Goal: Complete application form: Complete application form

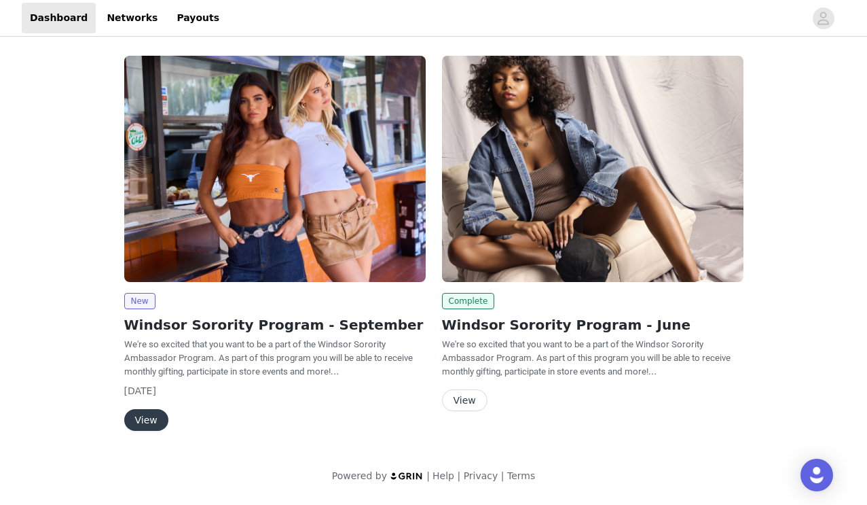
click at [145, 424] on button "View" at bounding box center [146, 420] width 44 height 22
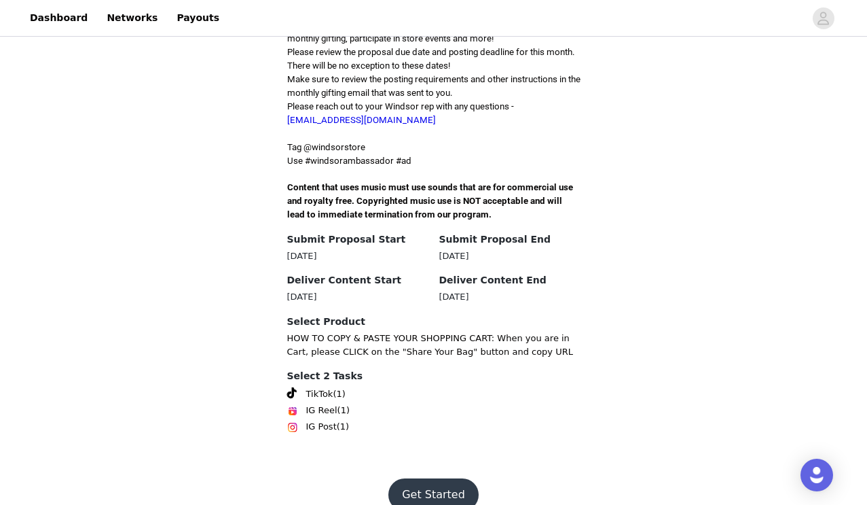
scroll to position [393, 0]
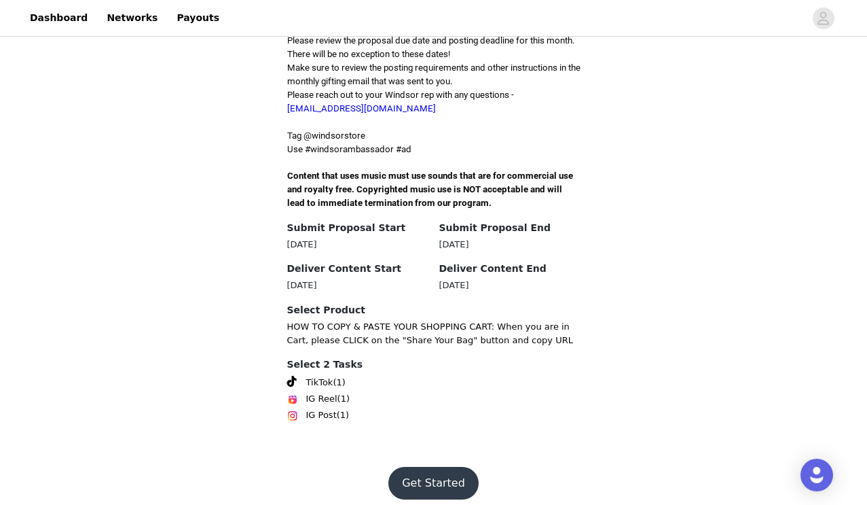
click at [433, 471] on button "Get Started" at bounding box center [433, 483] width 90 height 33
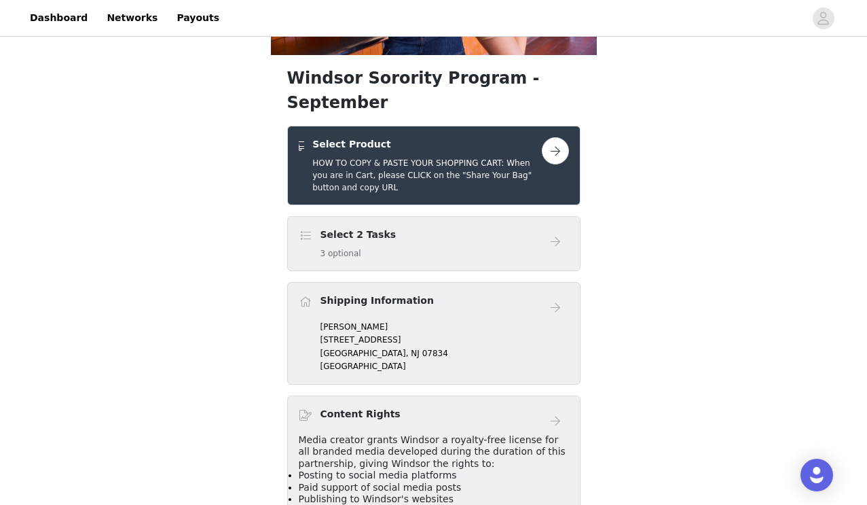
scroll to position [206, 0]
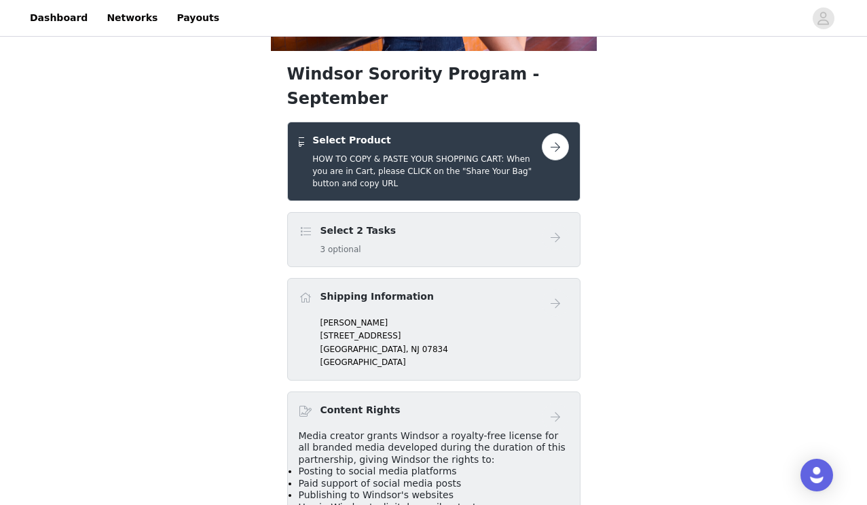
click at [556, 133] on button "button" at bounding box center [555, 146] width 27 height 27
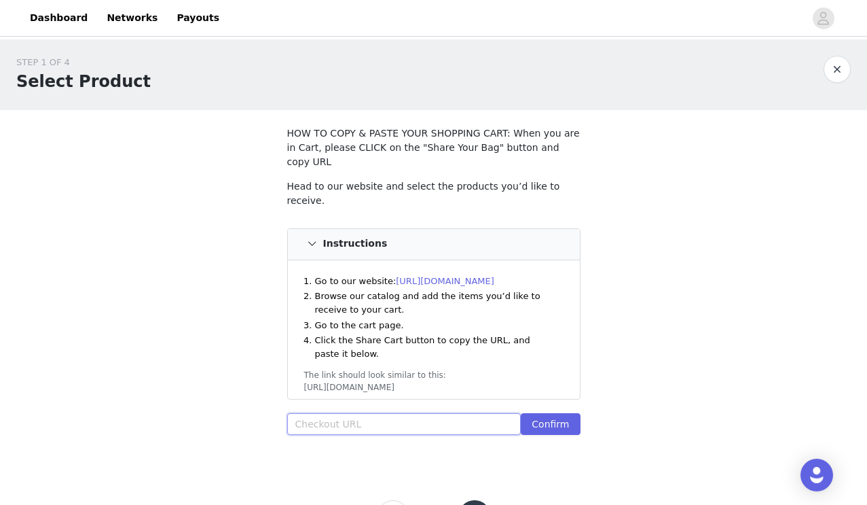
click at [349, 413] on input "text" at bounding box center [404, 424] width 234 height 22
paste input "[URL][DOMAIN_NAME]"
type input "[URL][DOMAIN_NAME]"
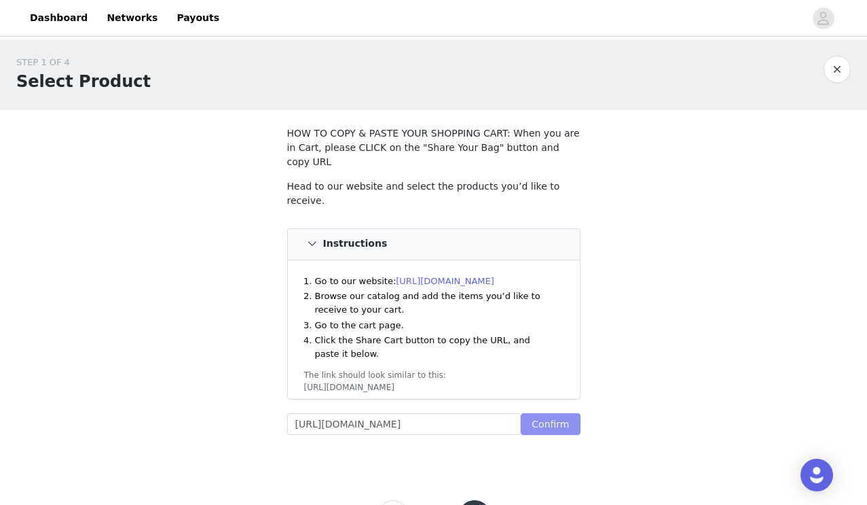
click at [554, 413] on button "Confirm" at bounding box center [550, 424] width 59 height 22
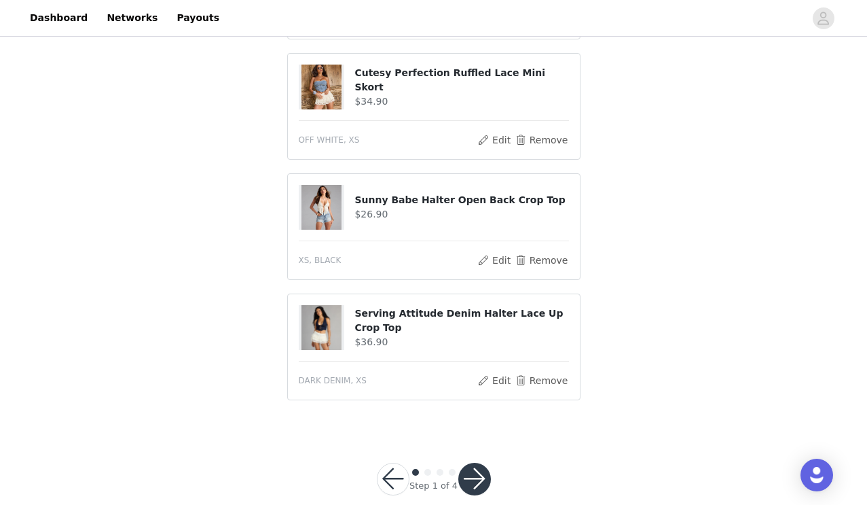
scroll to position [755, 0]
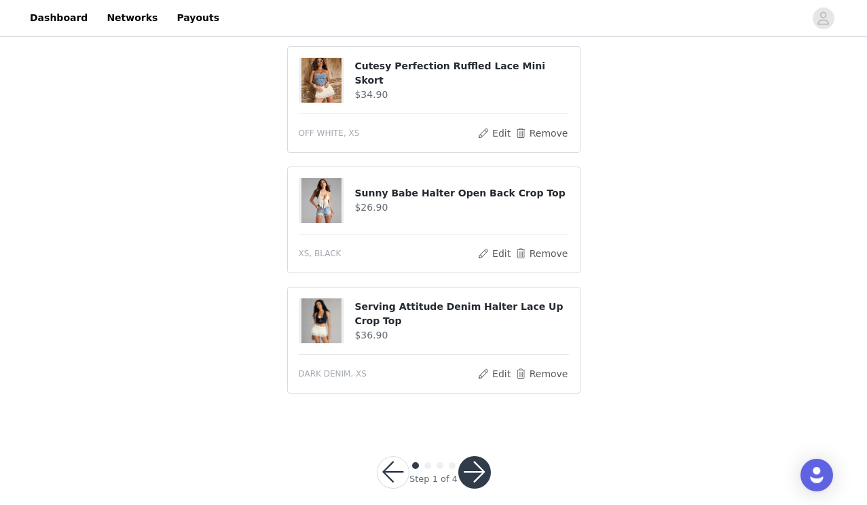
click at [475, 456] on button "button" at bounding box center [474, 472] width 33 height 33
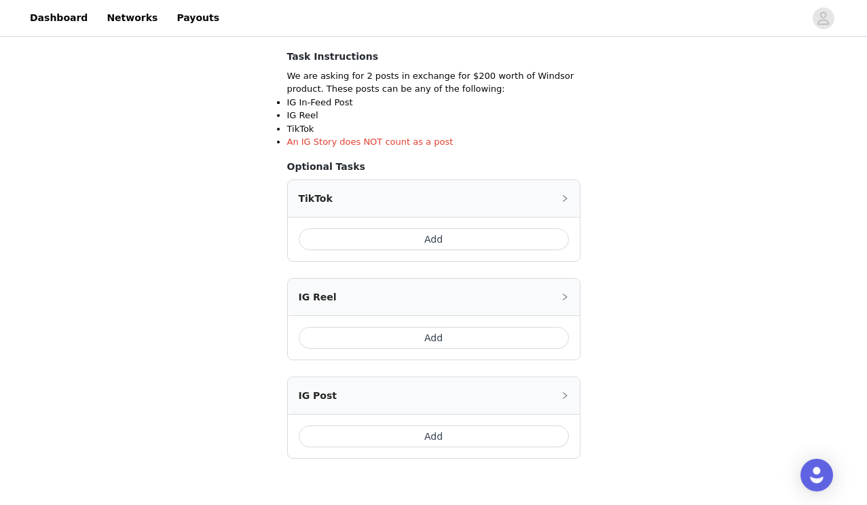
scroll to position [280, 0]
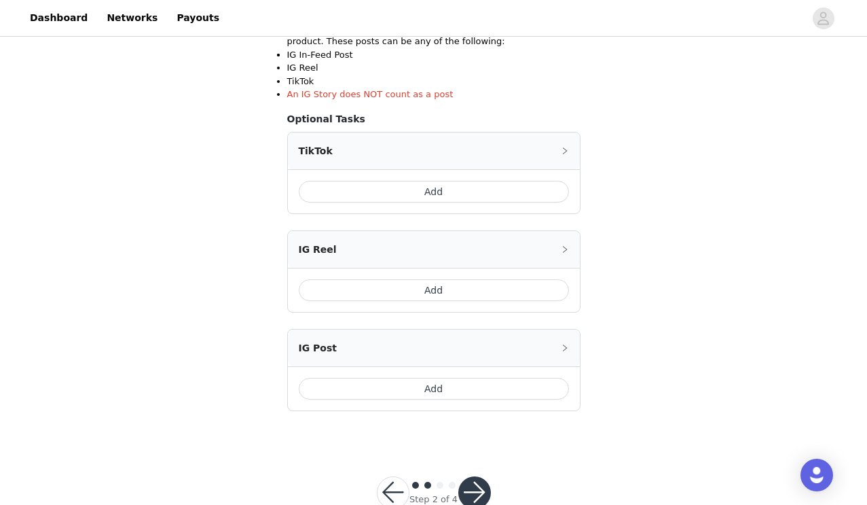
click at [481, 189] on button "Add" at bounding box center [434, 192] width 270 height 22
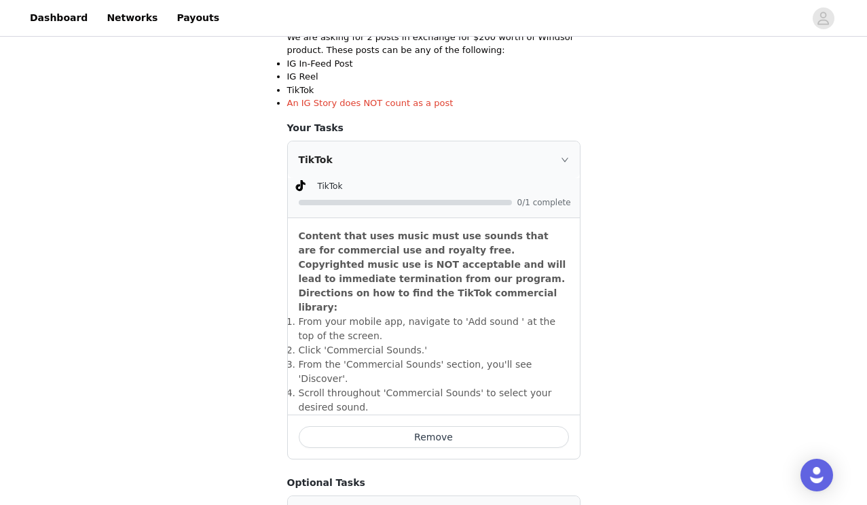
scroll to position [263, 0]
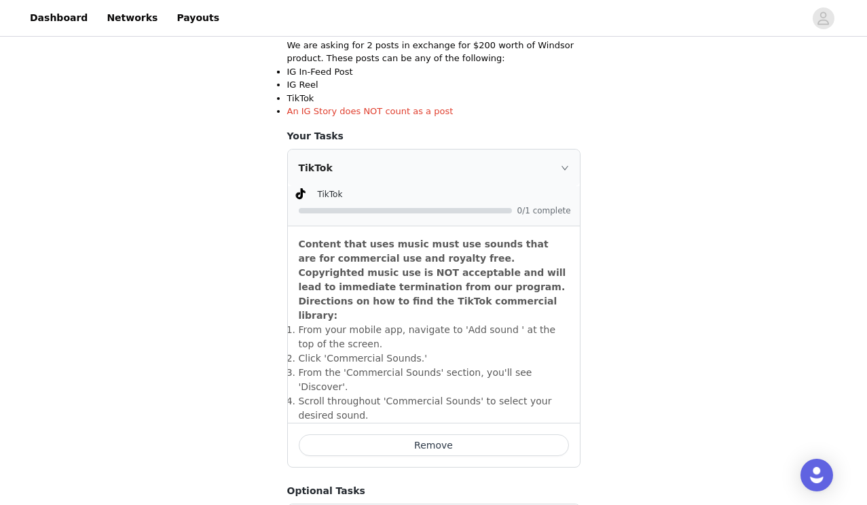
click at [567, 166] on icon "icon: right" at bounding box center [564, 168] width 7 height 4
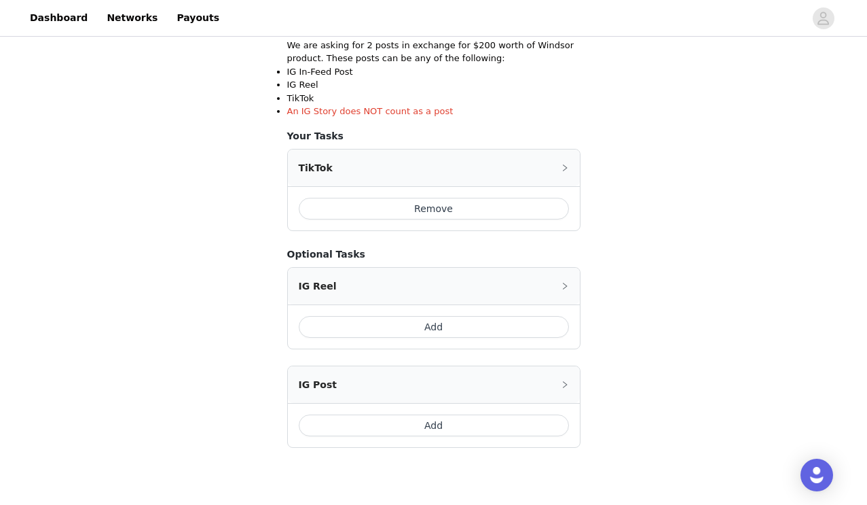
click at [490, 202] on button "Remove" at bounding box center [434, 209] width 270 height 22
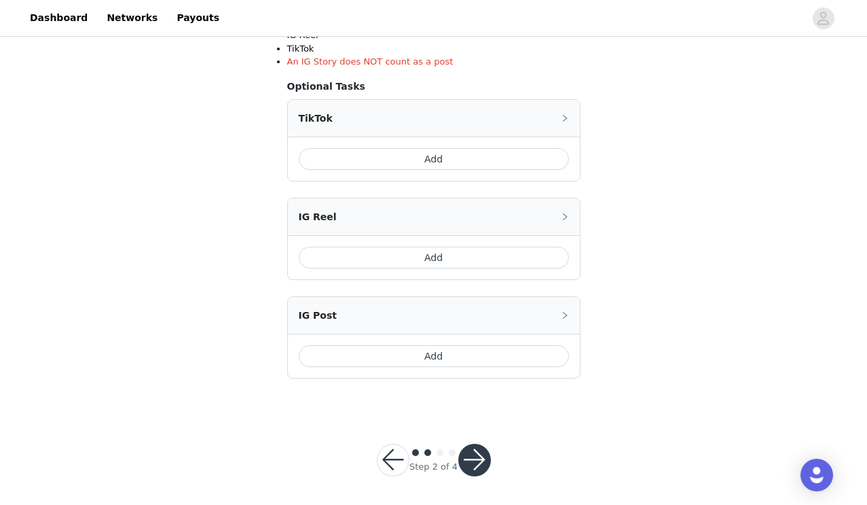
scroll to position [316, 0]
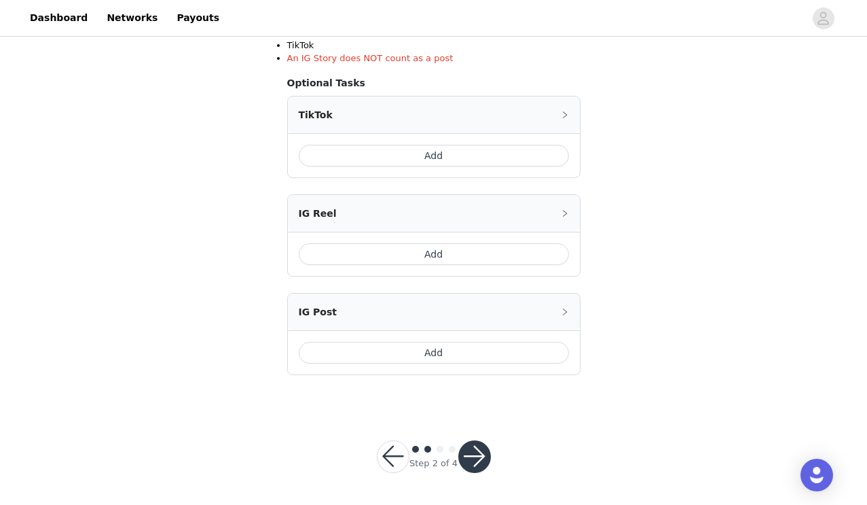
click at [467, 455] on button "button" at bounding box center [474, 456] width 33 height 33
click at [452, 151] on button "Add" at bounding box center [434, 156] width 270 height 22
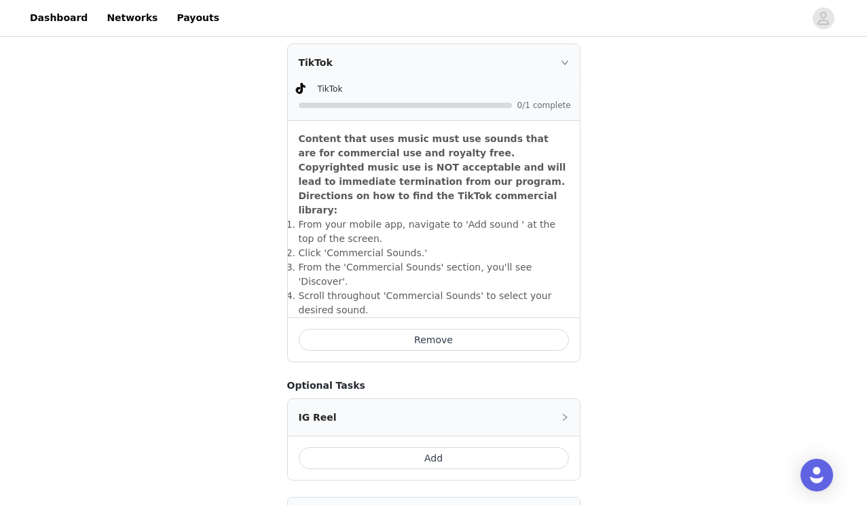
scroll to position [369, 0]
click at [566, 59] on icon "icon: right" at bounding box center [565, 61] width 8 height 8
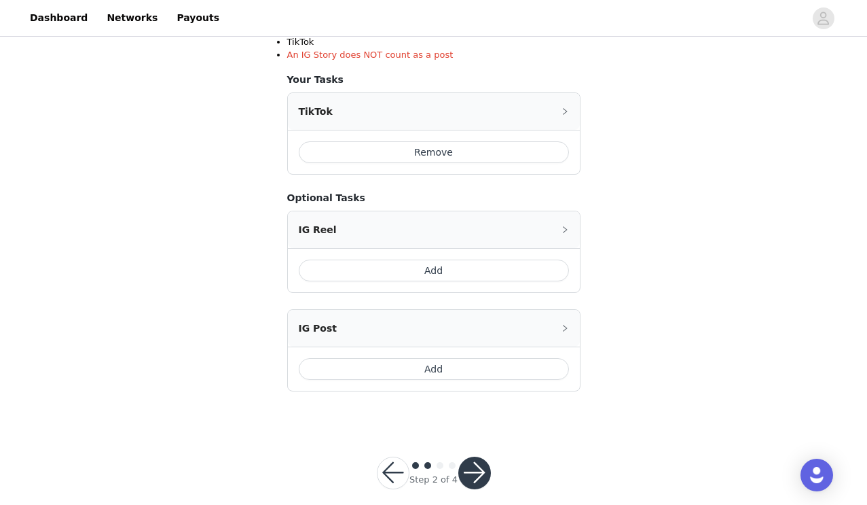
scroll to position [336, 0]
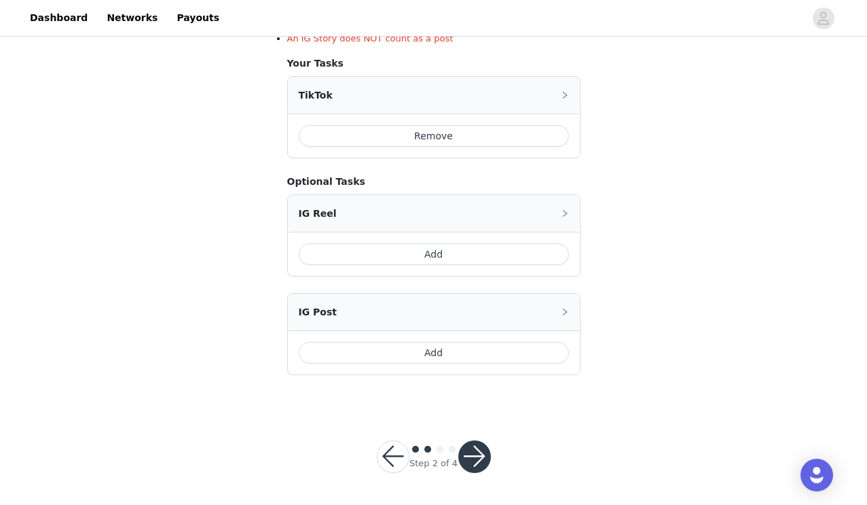
click at [476, 456] on button "button" at bounding box center [474, 456] width 33 height 33
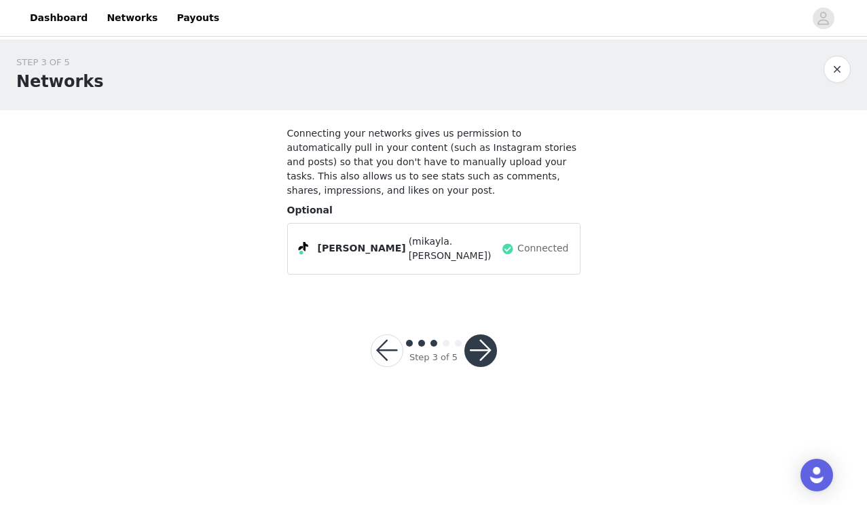
click at [479, 340] on button "button" at bounding box center [481, 350] width 33 height 33
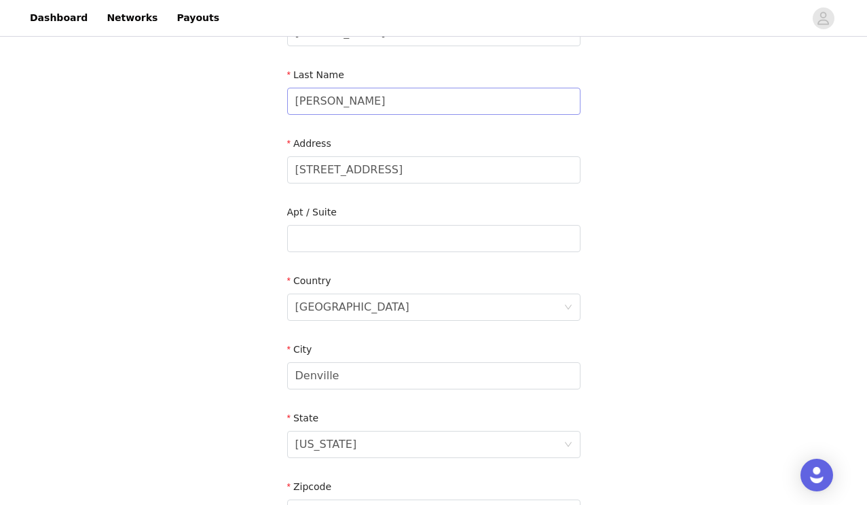
scroll to position [150, 0]
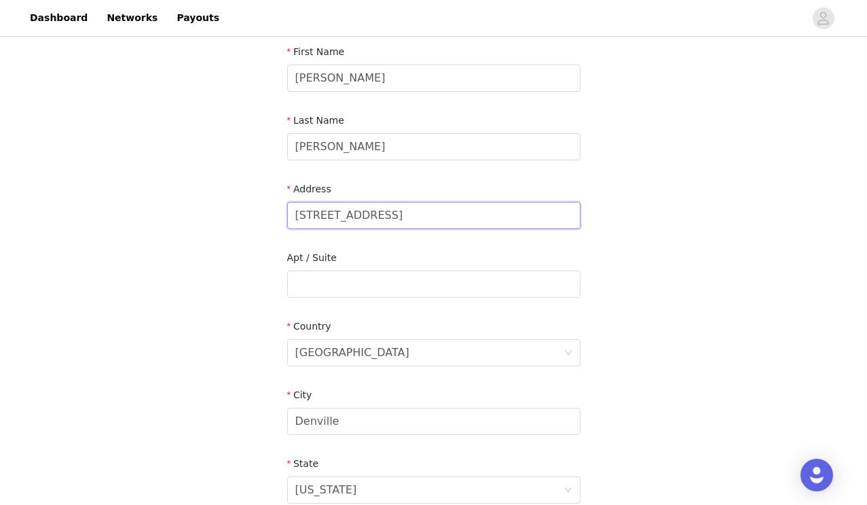
drag, startPoint x: 401, startPoint y: 221, endPoint x: 302, endPoint y: 221, distance: 99.8
click at [302, 221] on input "[STREET_ADDRESS]" at bounding box center [433, 215] width 293 height 27
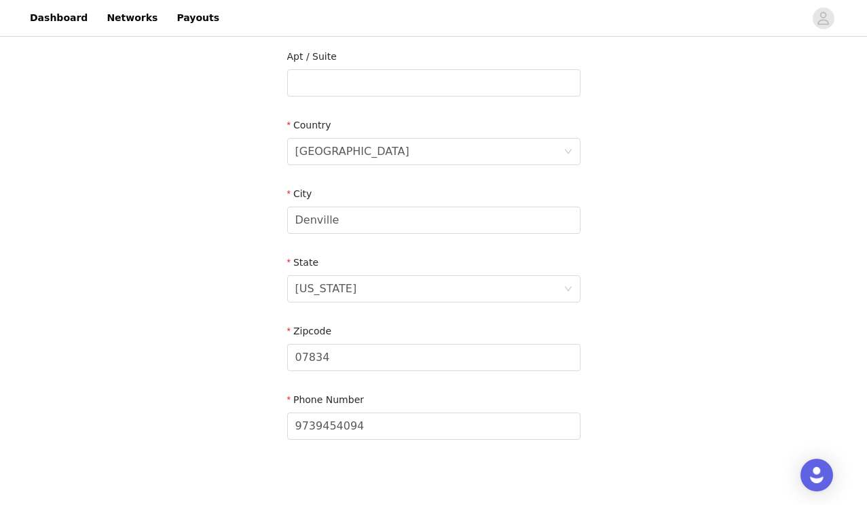
scroll to position [417, 0]
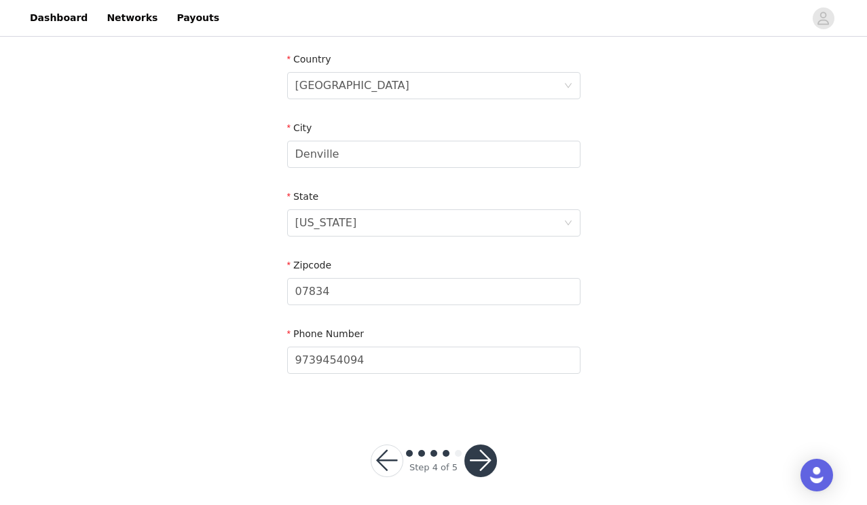
click at [384, 463] on button "button" at bounding box center [387, 460] width 33 height 33
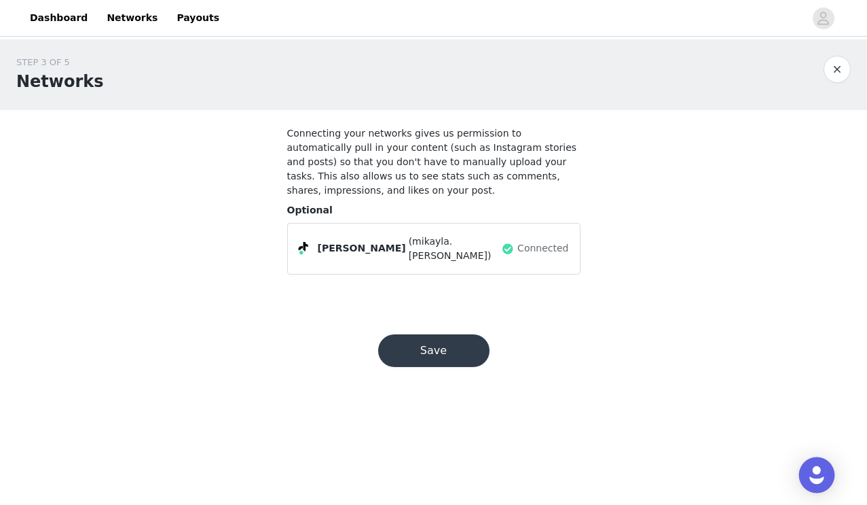
click at [813, 467] on img "Open Intercom Messenger" at bounding box center [817, 475] width 18 height 18
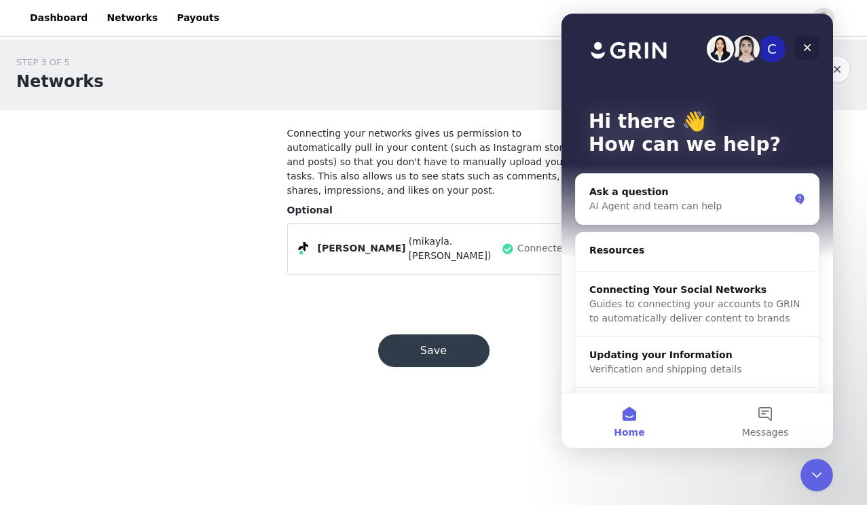
click at [808, 47] on icon "Close" at bounding box center [807, 47] width 7 height 7
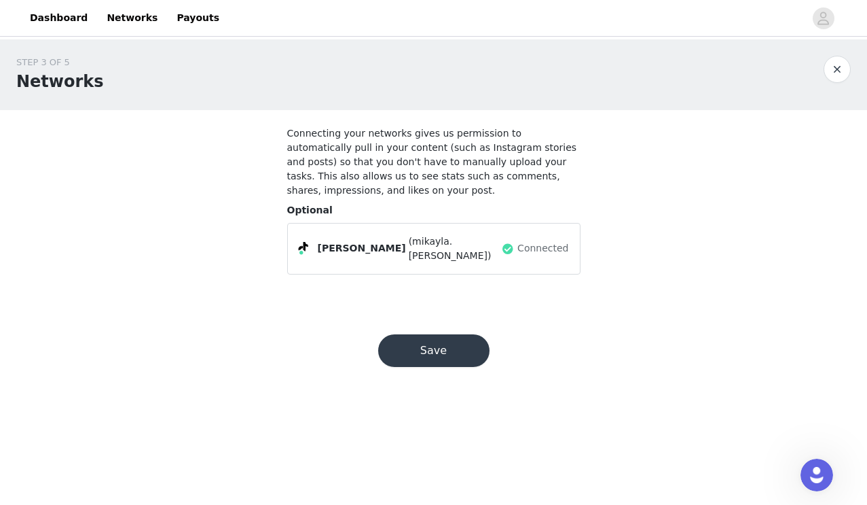
click at [460, 349] on button "Save" at bounding box center [433, 350] width 111 height 33
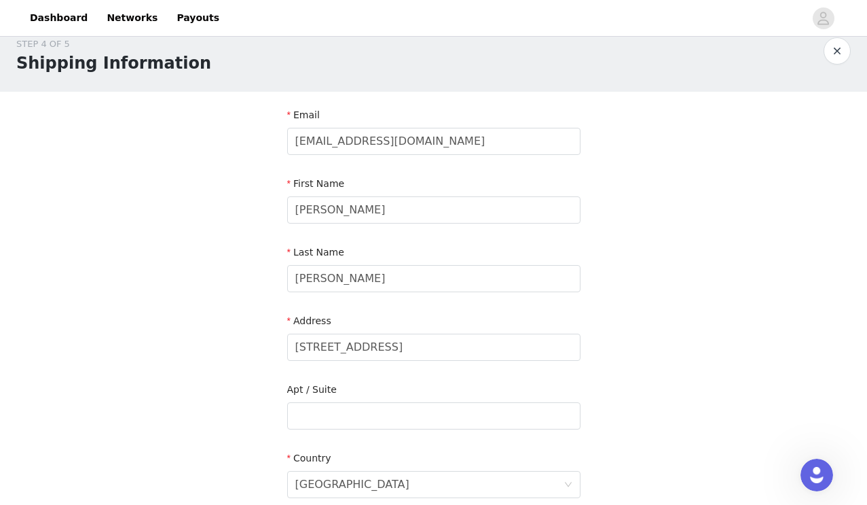
scroll to position [31, 0]
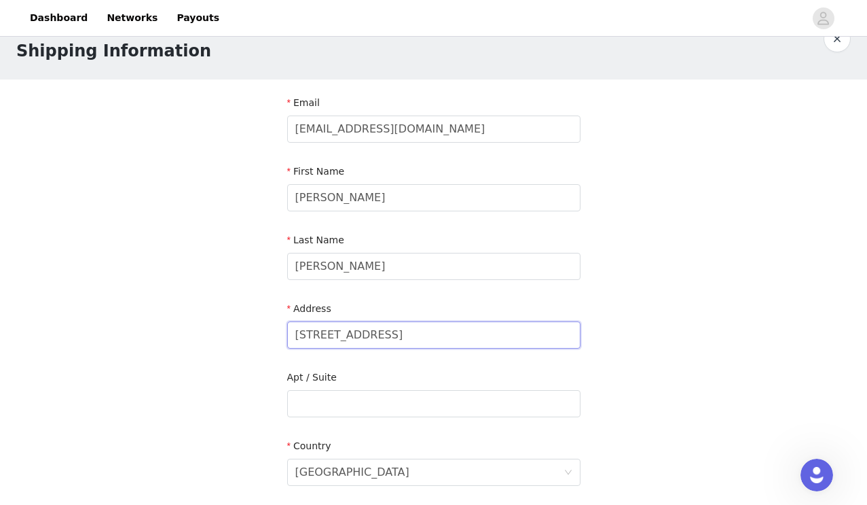
drag, startPoint x: 395, startPoint y: 330, endPoint x: 287, endPoint y: 327, distance: 107.4
click at [287, 328] on input "[STREET_ADDRESS]" at bounding box center [433, 334] width 293 height 27
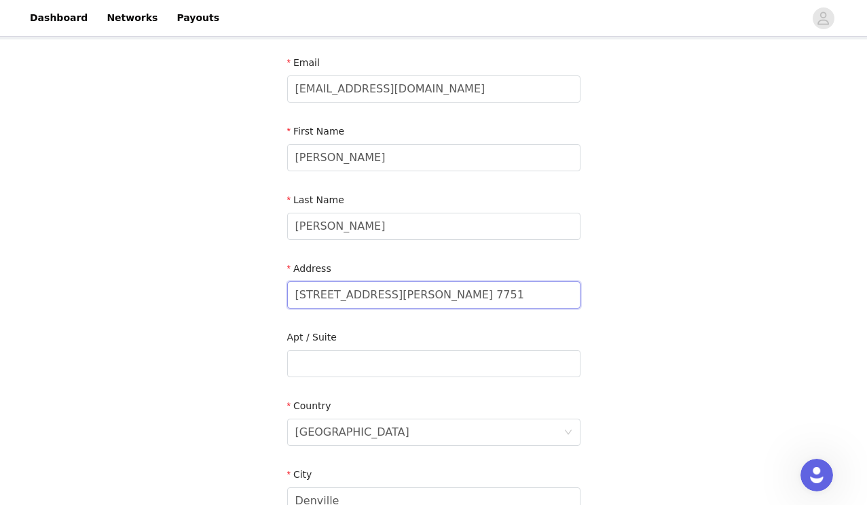
scroll to position [82, 0]
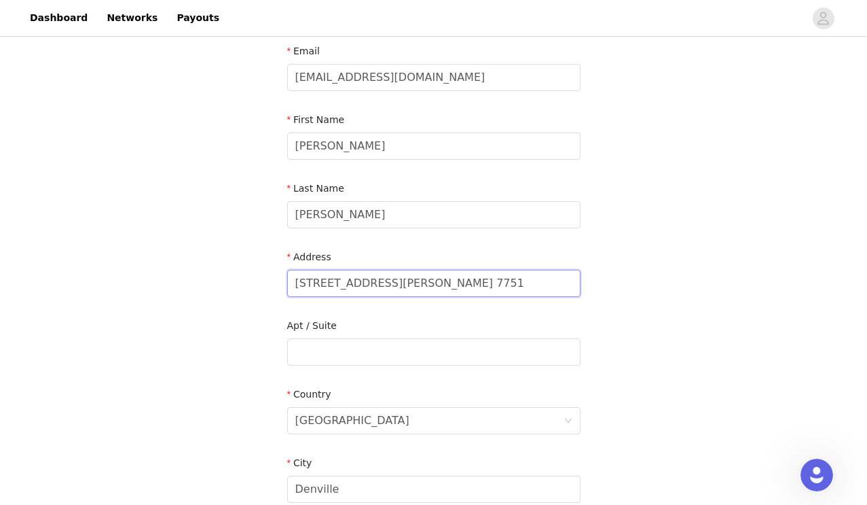
drag, startPoint x: 487, startPoint y: 282, endPoint x: 412, endPoint y: 283, distance: 74.7
click at [412, 284] on input "[STREET_ADDRESS][PERSON_NAME] 7751" at bounding box center [433, 283] width 293 height 27
type input "[GEOGRAPHIC_DATA]"
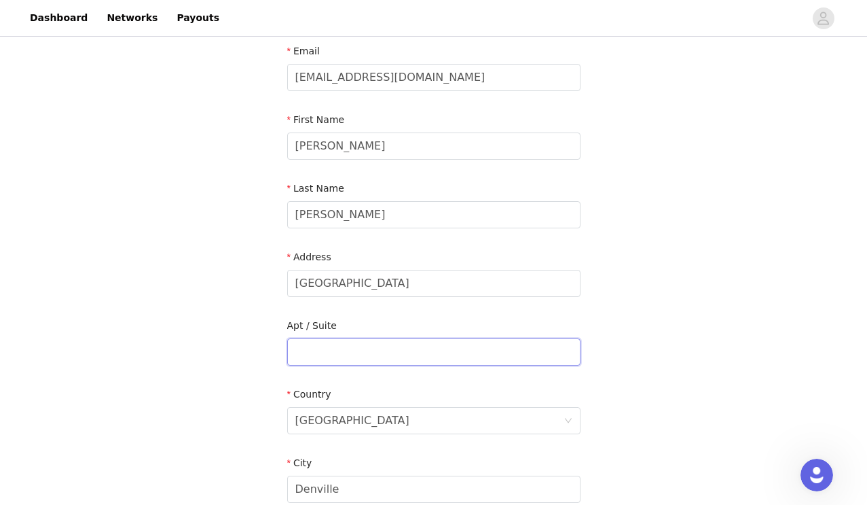
click at [327, 357] on input "text" at bounding box center [433, 351] width 293 height 27
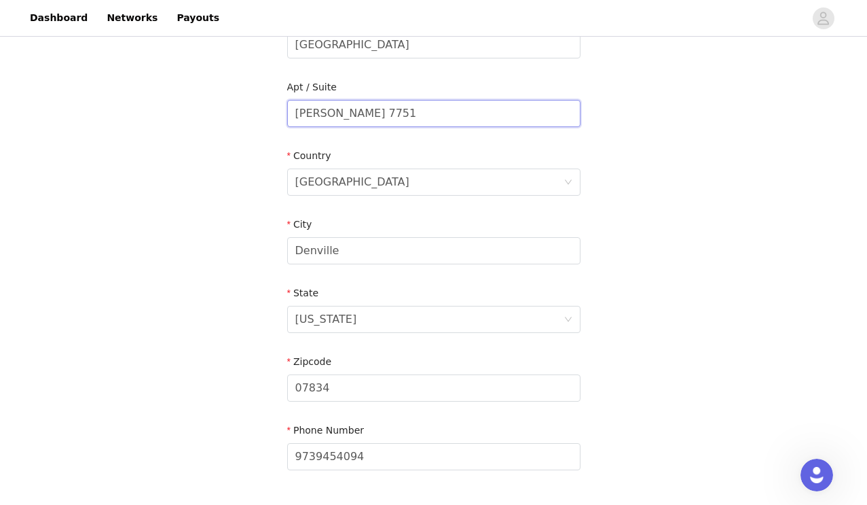
scroll to position [330, 0]
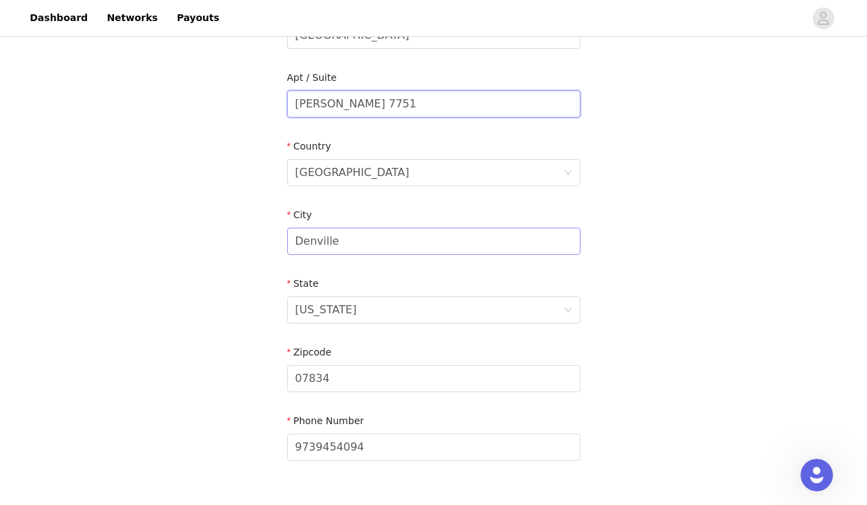
type input "[PERSON_NAME] 7751"
click at [317, 242] on input "Denville" at bounding box center [433, 241] width 293 height 27
type input "Clemson"
click at [314, 308] on div "[US_STATE]" at bounding box center [326, 310] width 62 height 26
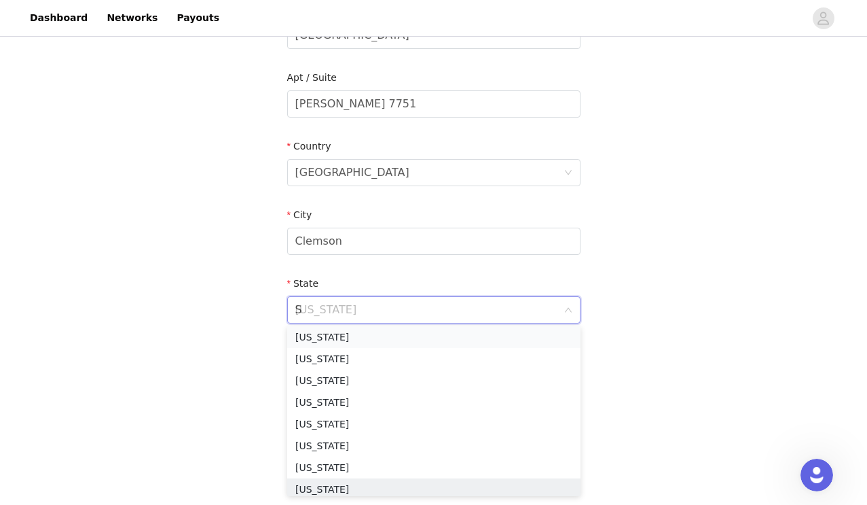
scroll to position [3, 0]
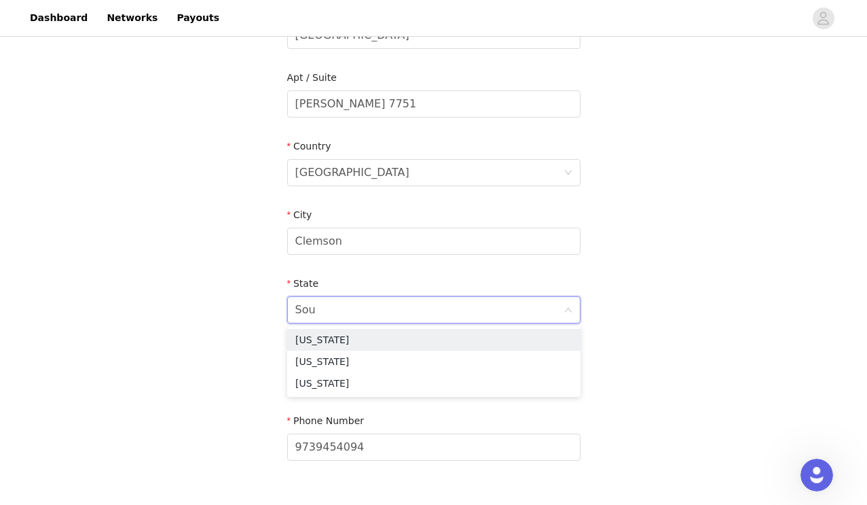
type input "Sout"
click at [329, 341] on li "[US_STATE]" at bounding box center [433, 340] width 293 height 22
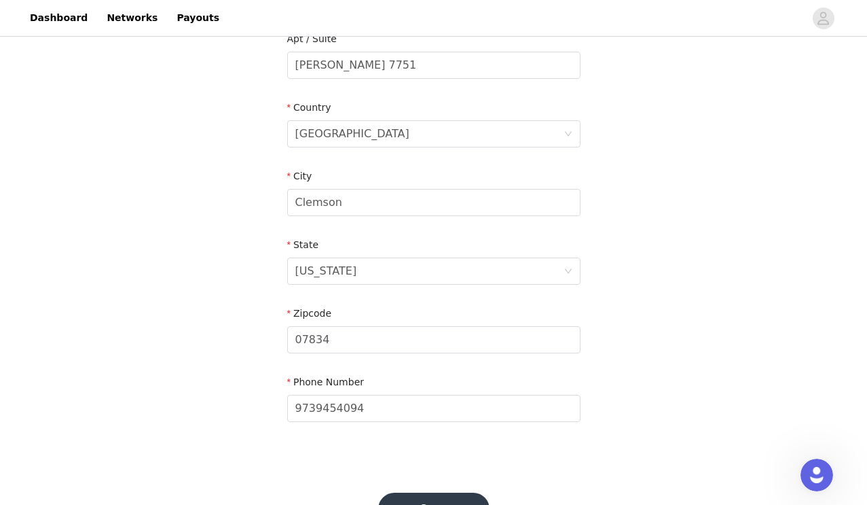
scroll to position [369, 0]
drag, startPoint x: 344, startPoint y: 333, endPoint x: 293, endPoint y: 341, distance: 51.5
click at [293, 341] on input "07834" at bounding box center [433, 338] width 293 height 27
type input "29632"
click at [169, 367] on div "STEP 4 OF 5 Shipping Information Email [EMAIL_ADDRESS][DOMAIN_NAME] First Name …" at bounding box center [433, 64] width 867 height 789
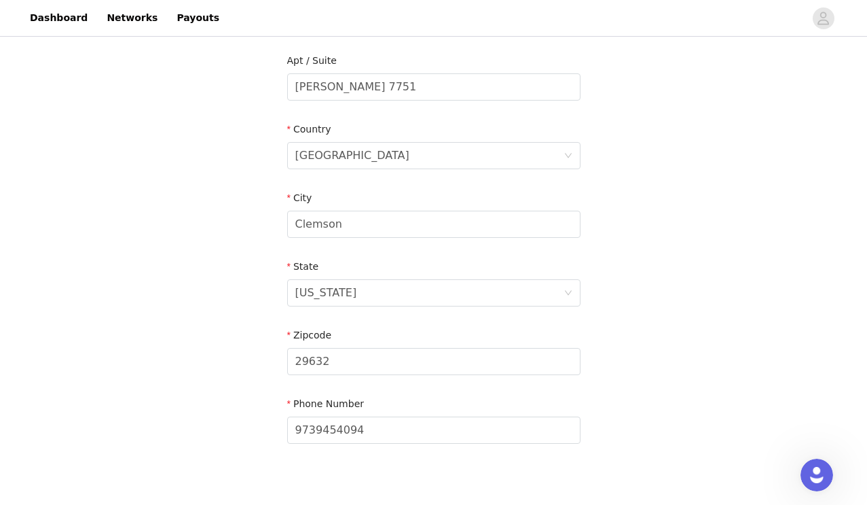
scroll to position [421, 0]
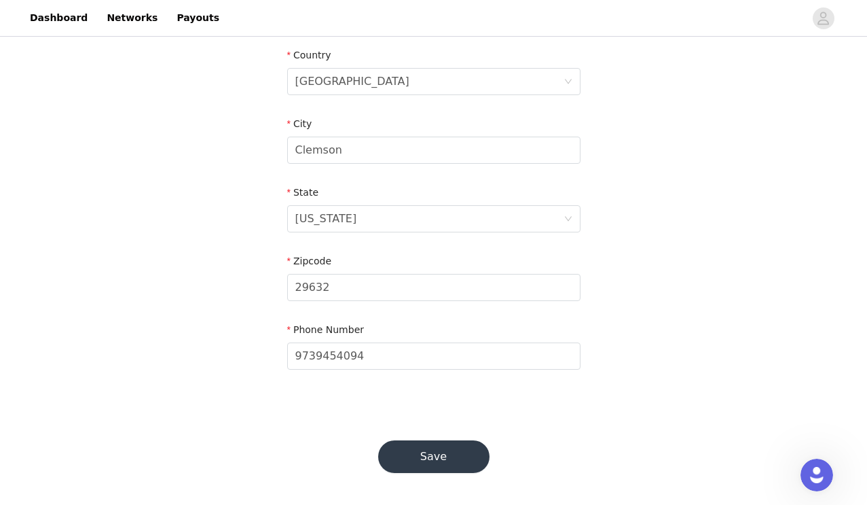
click at [408, 446] on button "Save" at bounding box center [433, 456] width 111 height 33
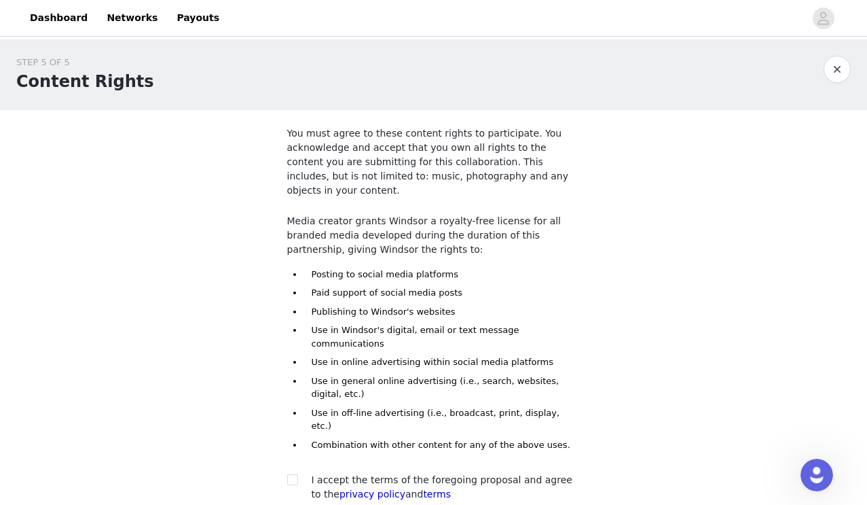
scroll to position [92, 0]
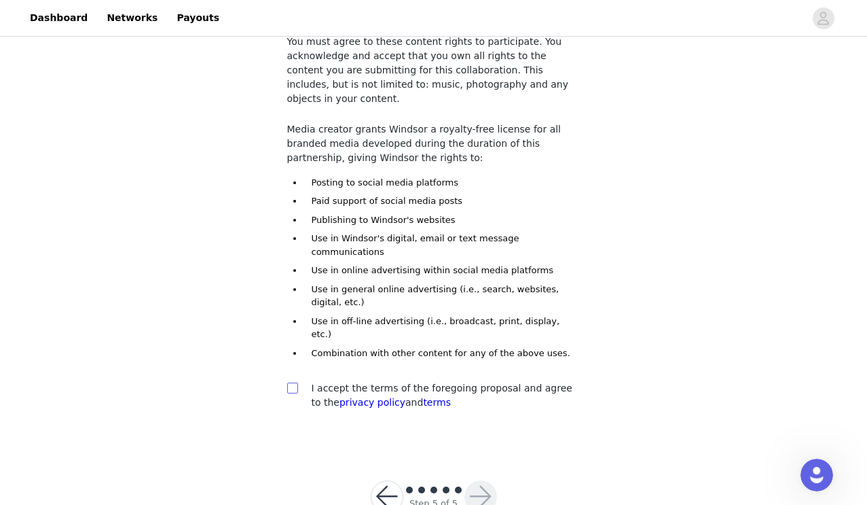
click at [293, 382] on input "checkbox" at bounding box center [292, 387] width 10 height 10
checkbox input "true"
click at [486, 480] on button "button" at bounding box center [481, 496] width 33 height 33
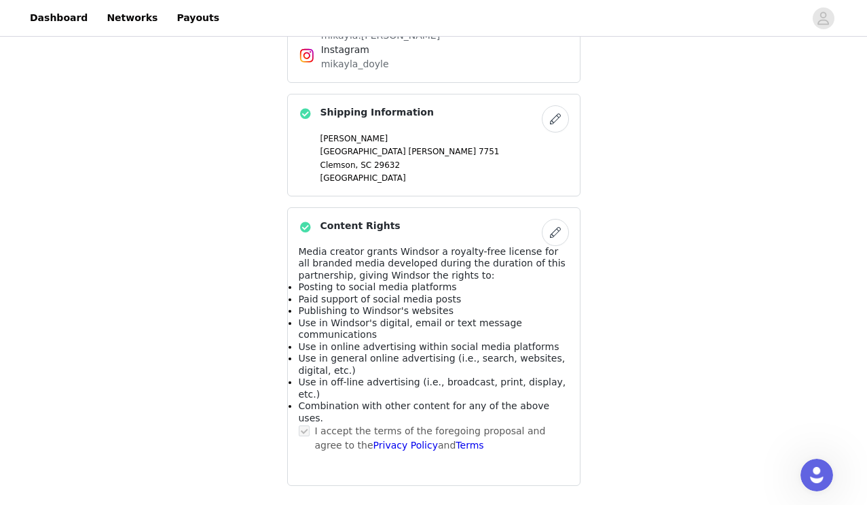
scroll to position [893, 0]
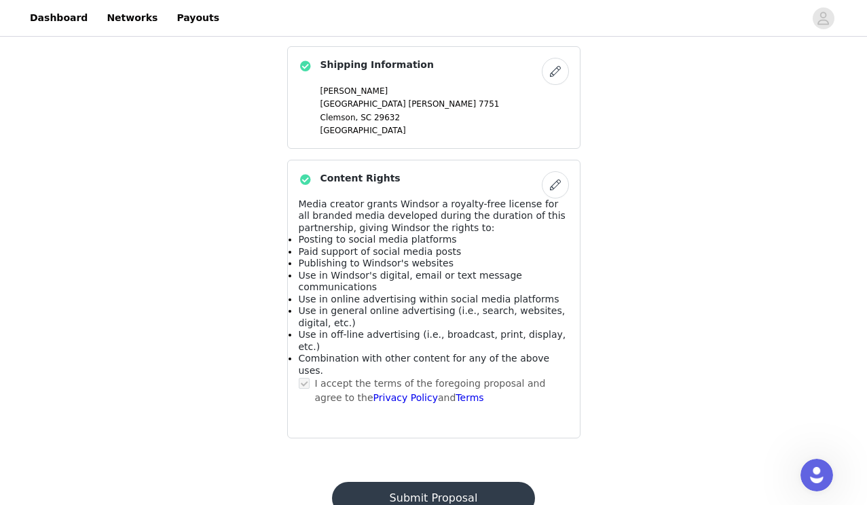
click at [465, 482] on button "Submit Proposal" at bounding box center [433, 498] width 203 height 33
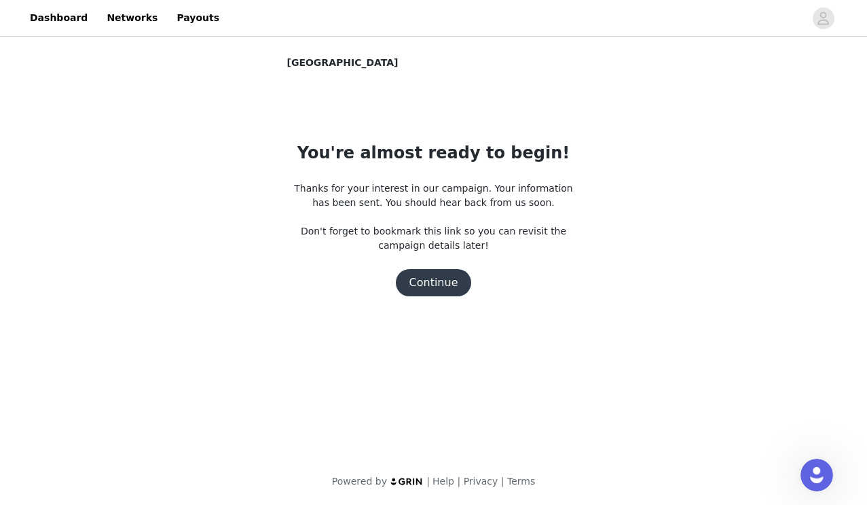
scroll to position [0, 0]
click at [429, 283] on button "Continue" at bounding box center [434, 282] width 76 height 27
